Goal: Leave review/rating: Share an evaluation or opinion about a product, service, or content

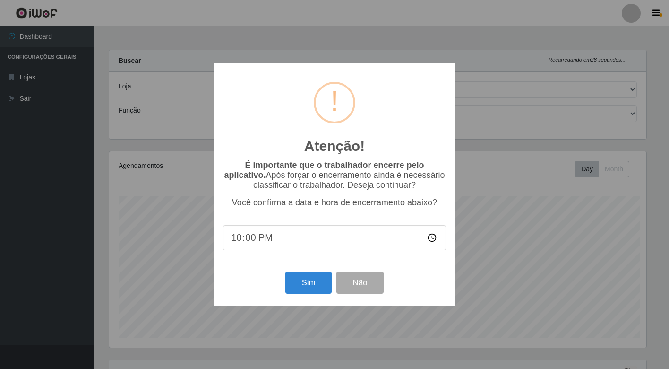
select select "454"
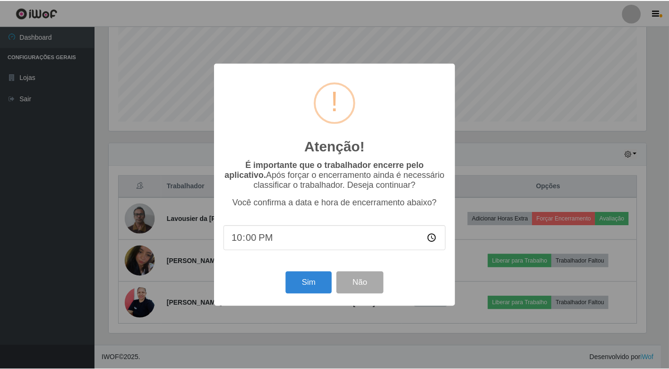
scroll to position [196, 540]
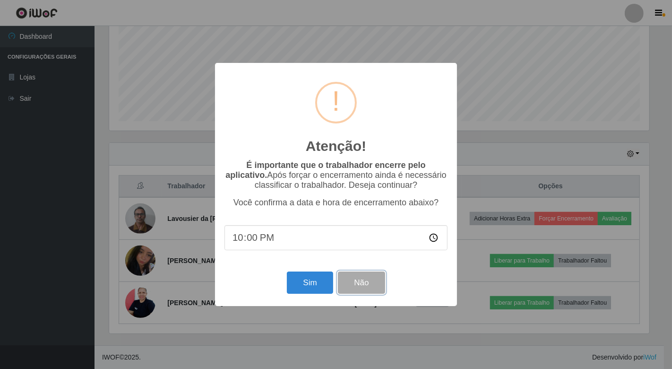
click at [366, 293] on button "Não" at bounding box center [361, 282] width 47 height 22
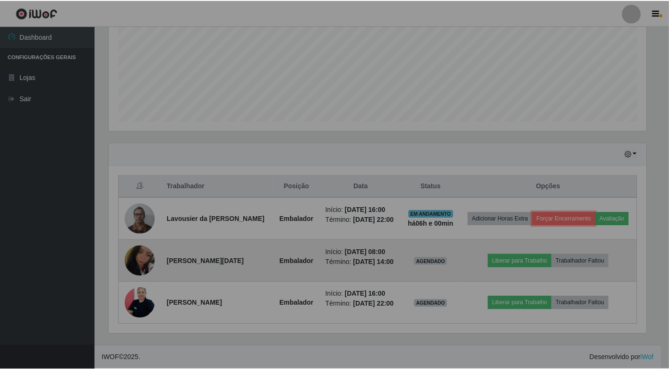
scroll to position [196, 545]
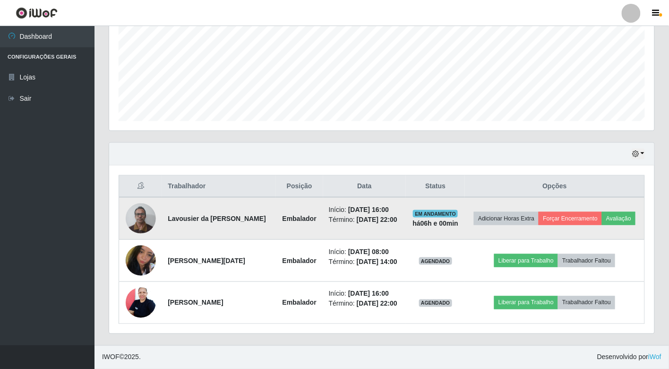
click at [560, 216] on td "Adicionar Horas Extra Forçar Encerramento Avaliação" at bounding box center [555, 218] width 180 height 43
click at [602, 212] on button "Avaliação" at bounding box center [619, 218] width 34 height 13
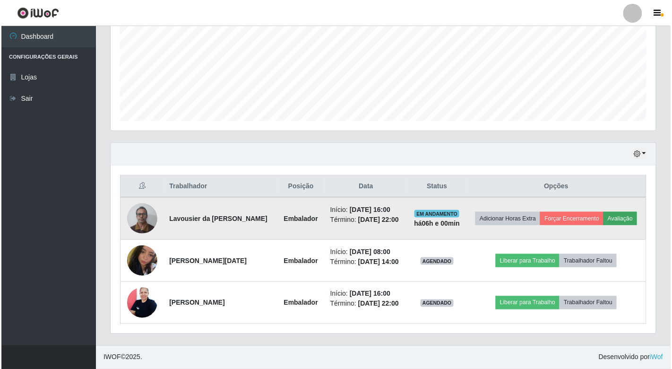
scroll to position [196, 540]
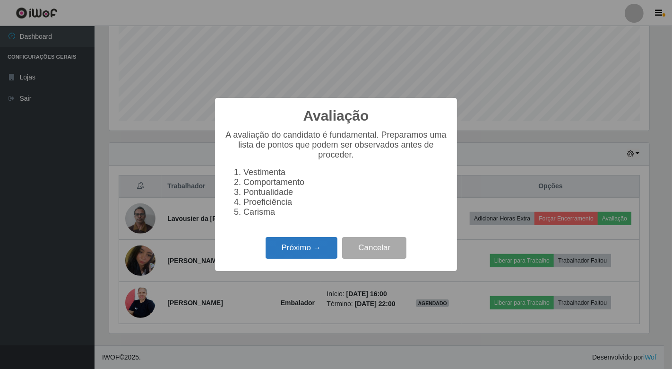
click at [331, 249] on button "Próximo →" at bounding box center [302, 248] width 72 height 22
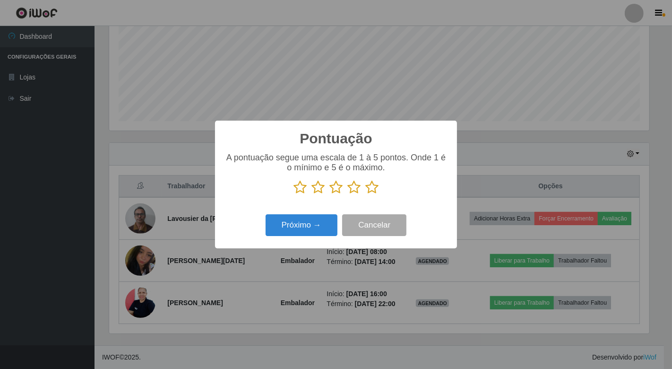
click at [377, 186] on icon at bounding box center [371, 187] width 13 height 14
click at [365, 194] on input "radio" at bounding box center [365, 194] width 0 height 0
click at [335, 224] on button "Próximo →" at bounding box center [302, 225] width 72 height 22
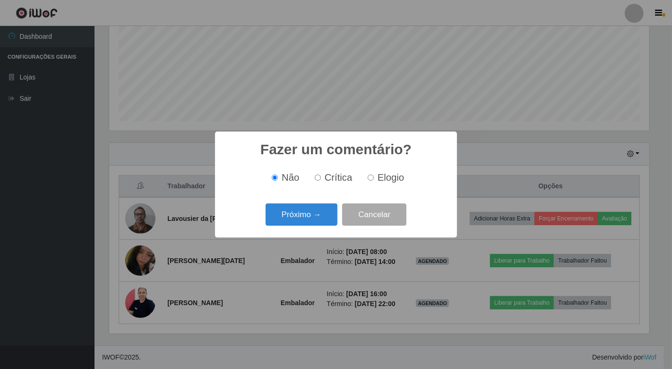
click at [371, 179] on input "Elogio" at bounding box center [371, 177] width 6 height 6
radio input "true"
click at [305, 213] on button "Próximo →" at bounding box center [302, 214] width 72 height 22
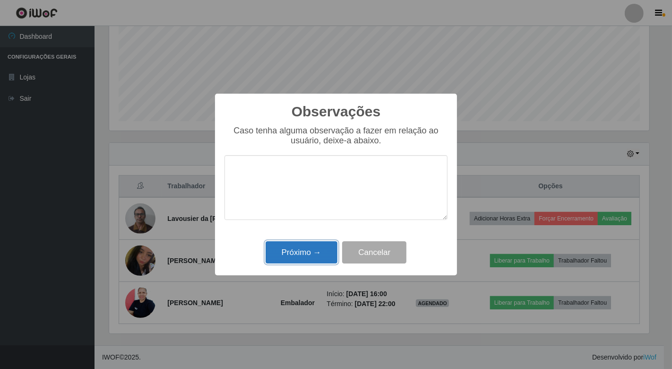
click at [310, 253] on button "Próximo →" at bounding box center [302, 252] width 72 height 22
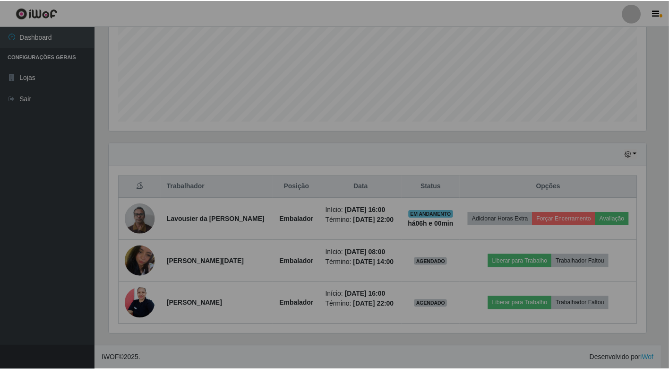
scroll to position [196, 545]
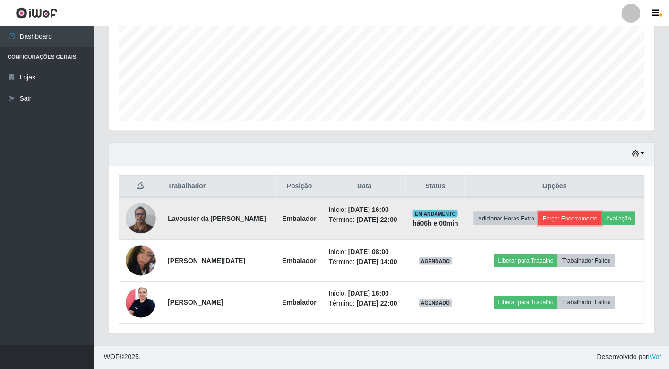
click at [598, 212] on button "Forçar Encerramento" at bounding box center [570, 218] width 63 height 13
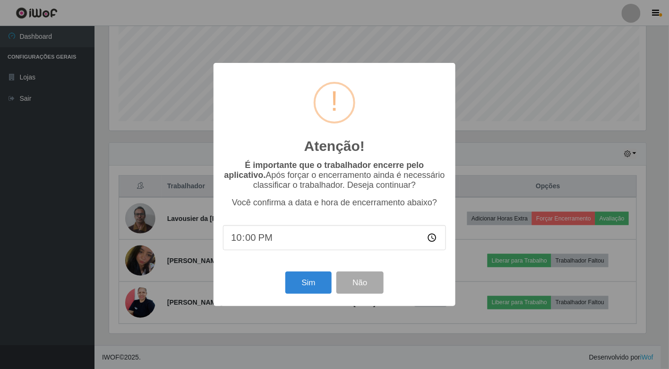
scroll to position [196, 540]
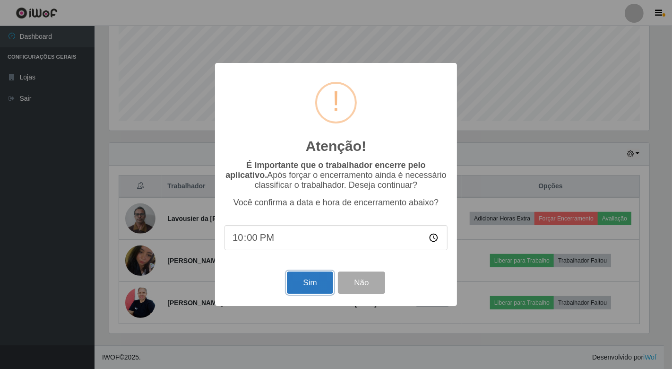
click at [314, 285] on button "Sim" at bounding box center [310, 282] width 46 height 22
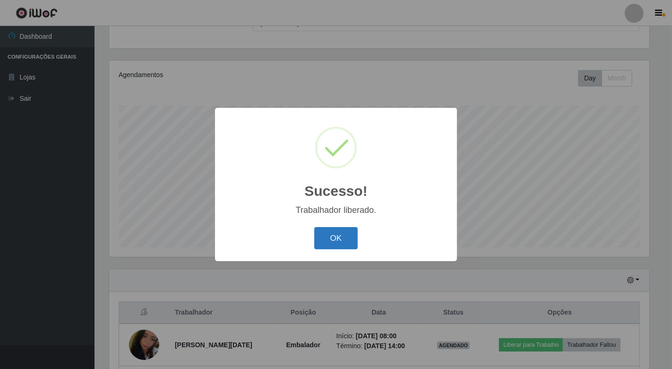
click at [351, 238] on button "OK" at bounding box center [336, 238] width 44 height 22
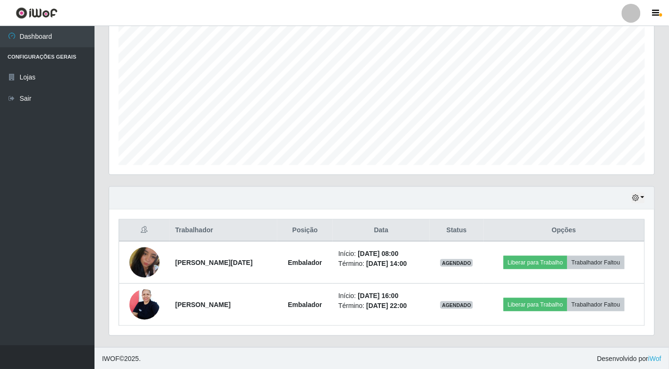
scroll to position [175, 0]
